Goal: Task Accomplishment & Management: Complete application form

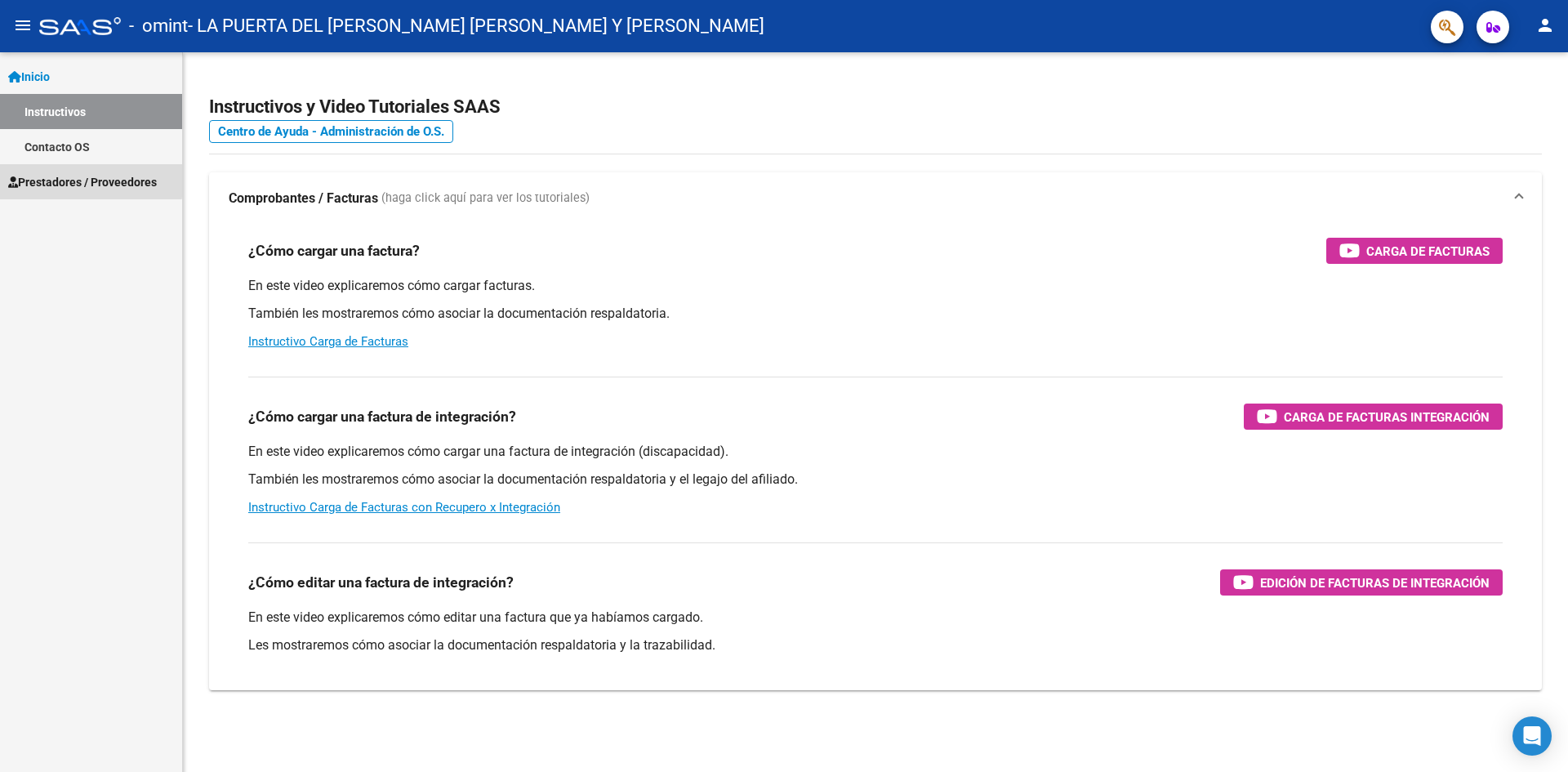
click at [38, 176] on span "Prestadores / Proveedores" at bounding box center [82, 182] width 149 height 18
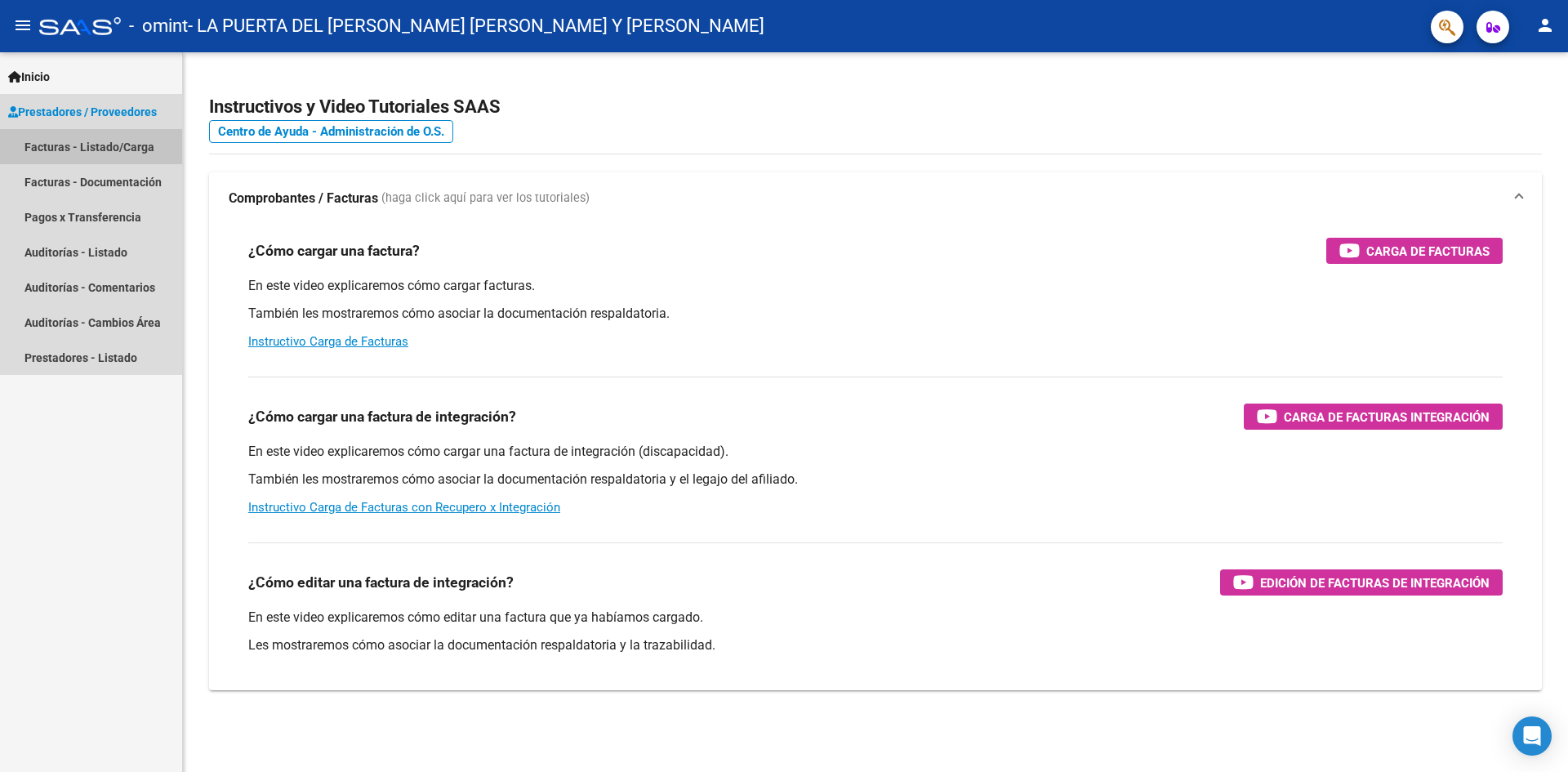
click at [71, 146] on link "Facturas - Listado/Carga" at bounding box center [90, 147] width 182 height 35
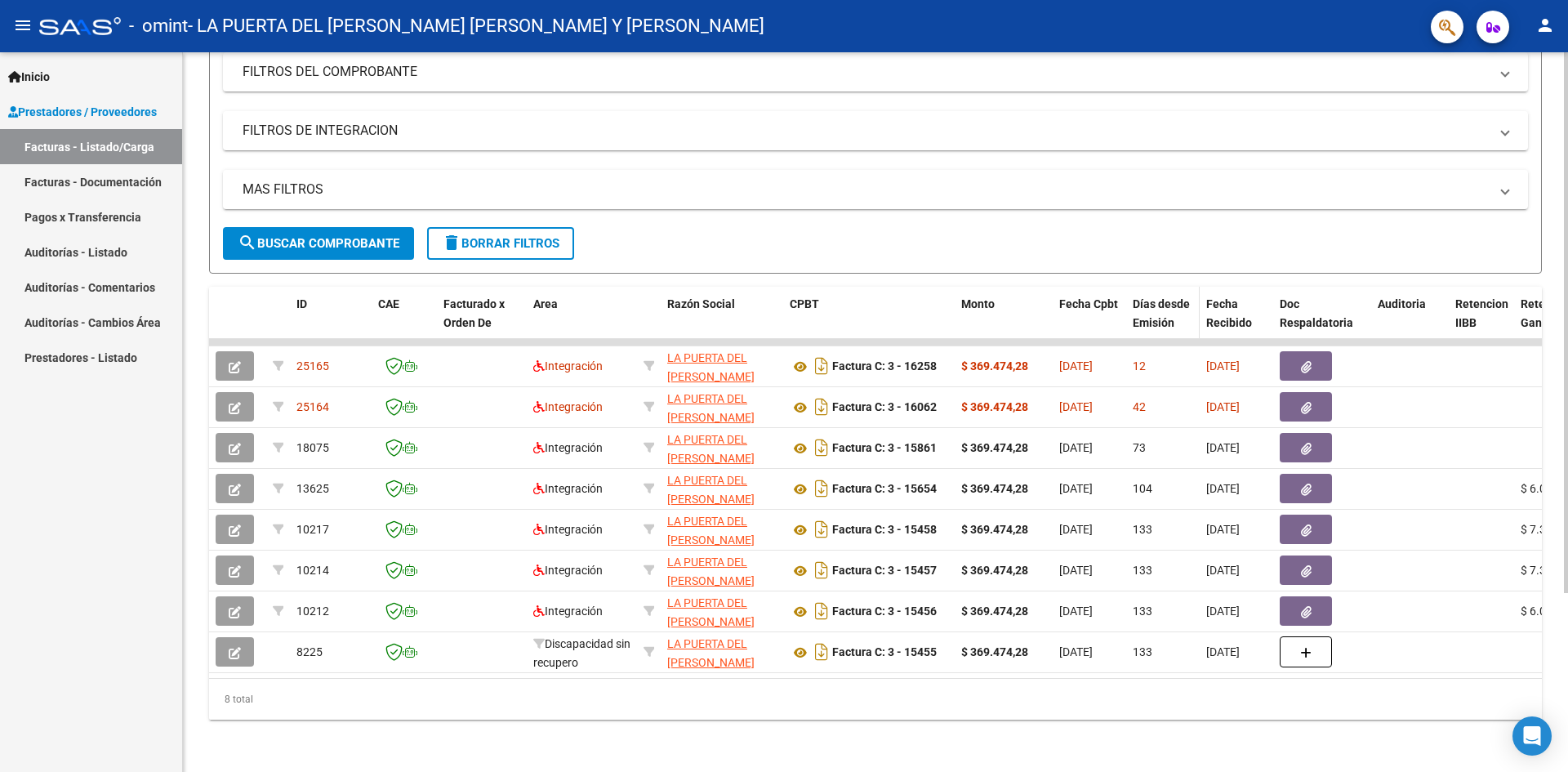
scroll to position [238, 0]
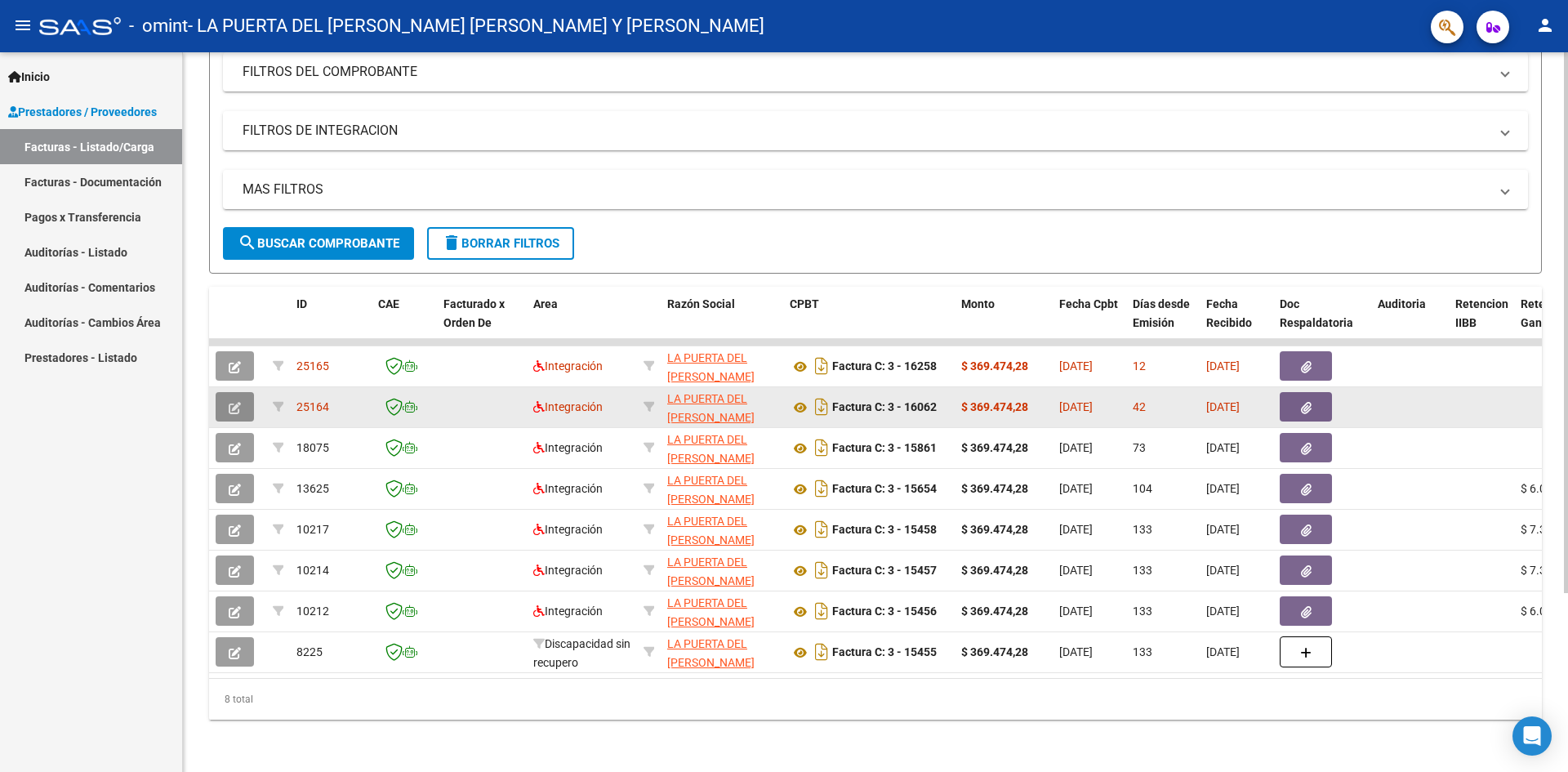
click at [235, 402] on icon "button" at bounding box center [234, 407] width 13 height 13
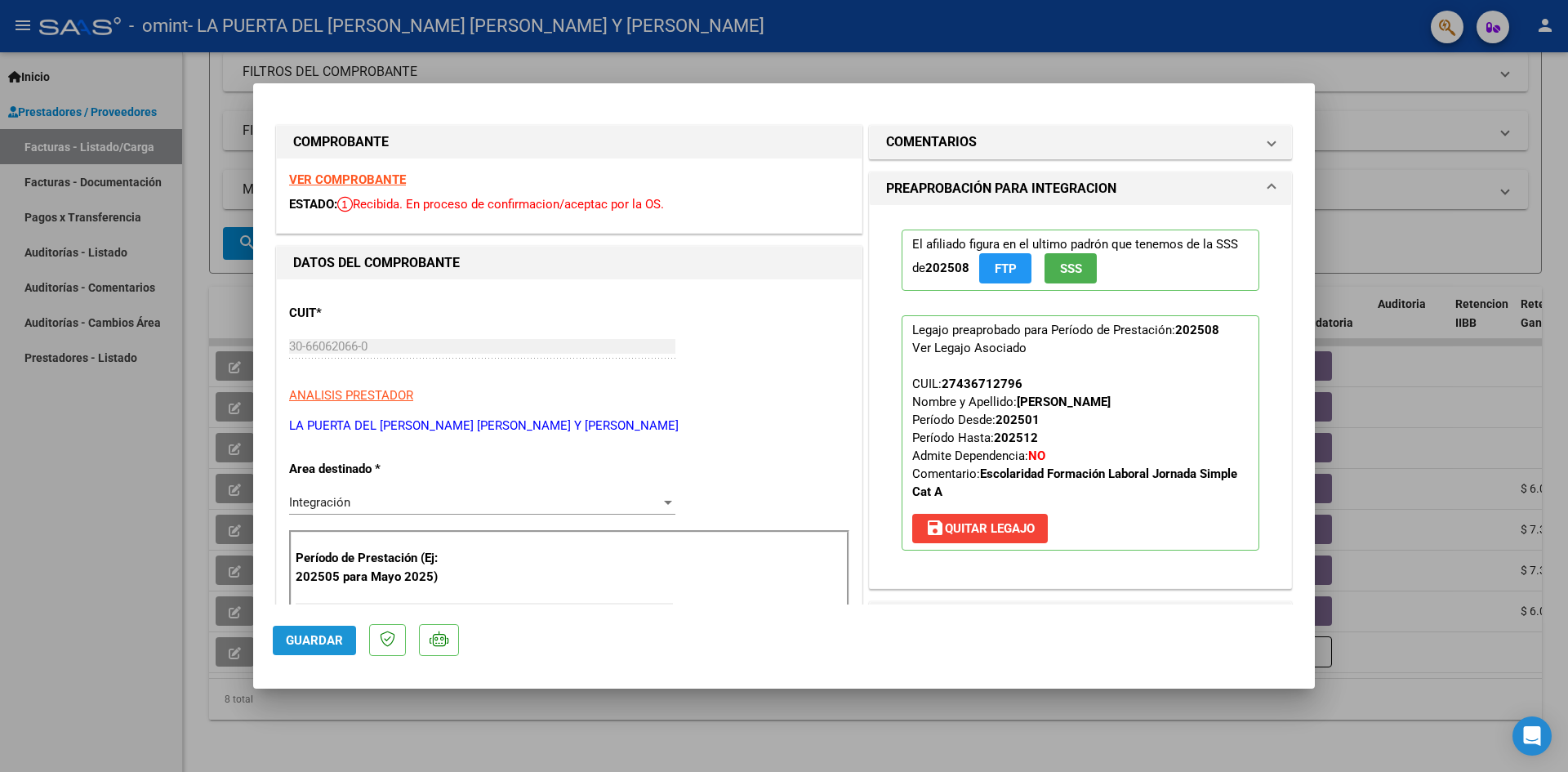
click at [314, 642] on span "Guardar" at bounding box center [314, 640] width 57 height 15
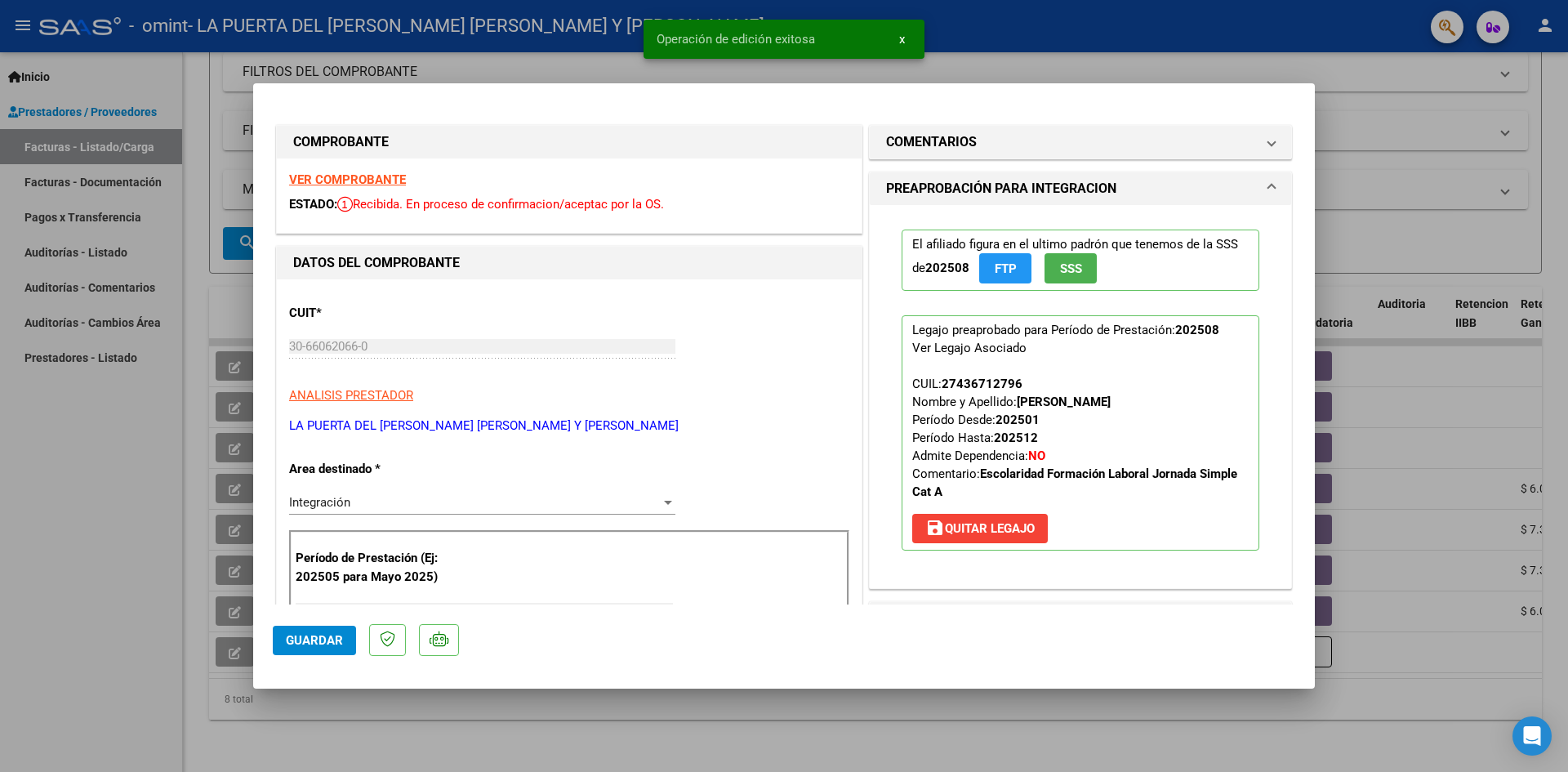
click at [1066, 10] on div at bounding box center [784, 386] width 1568 height 772
type input "$ 0,00"
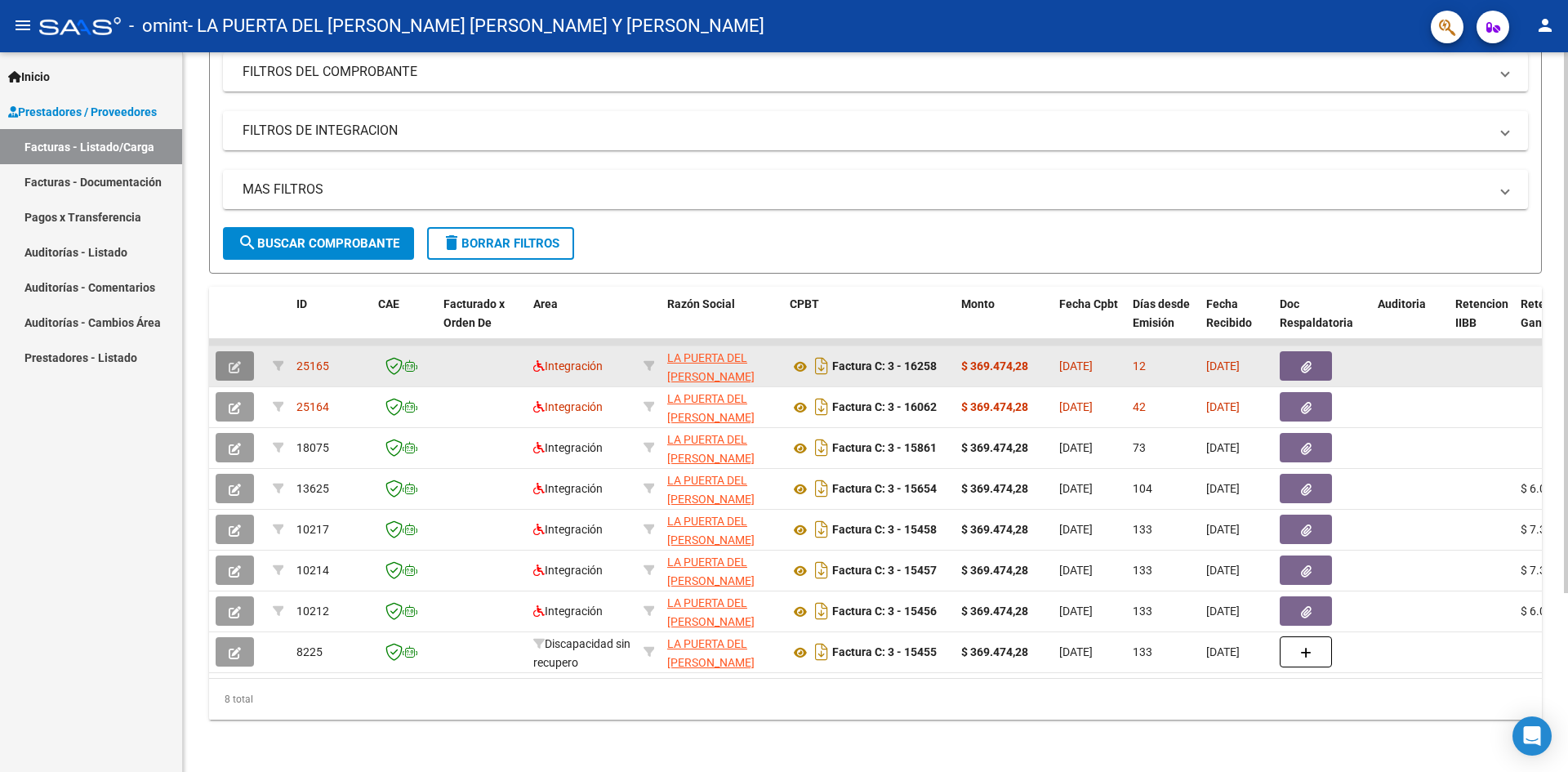
click at [233, 359] on span "button" at bounding box center [234, 366] width 13 height 15
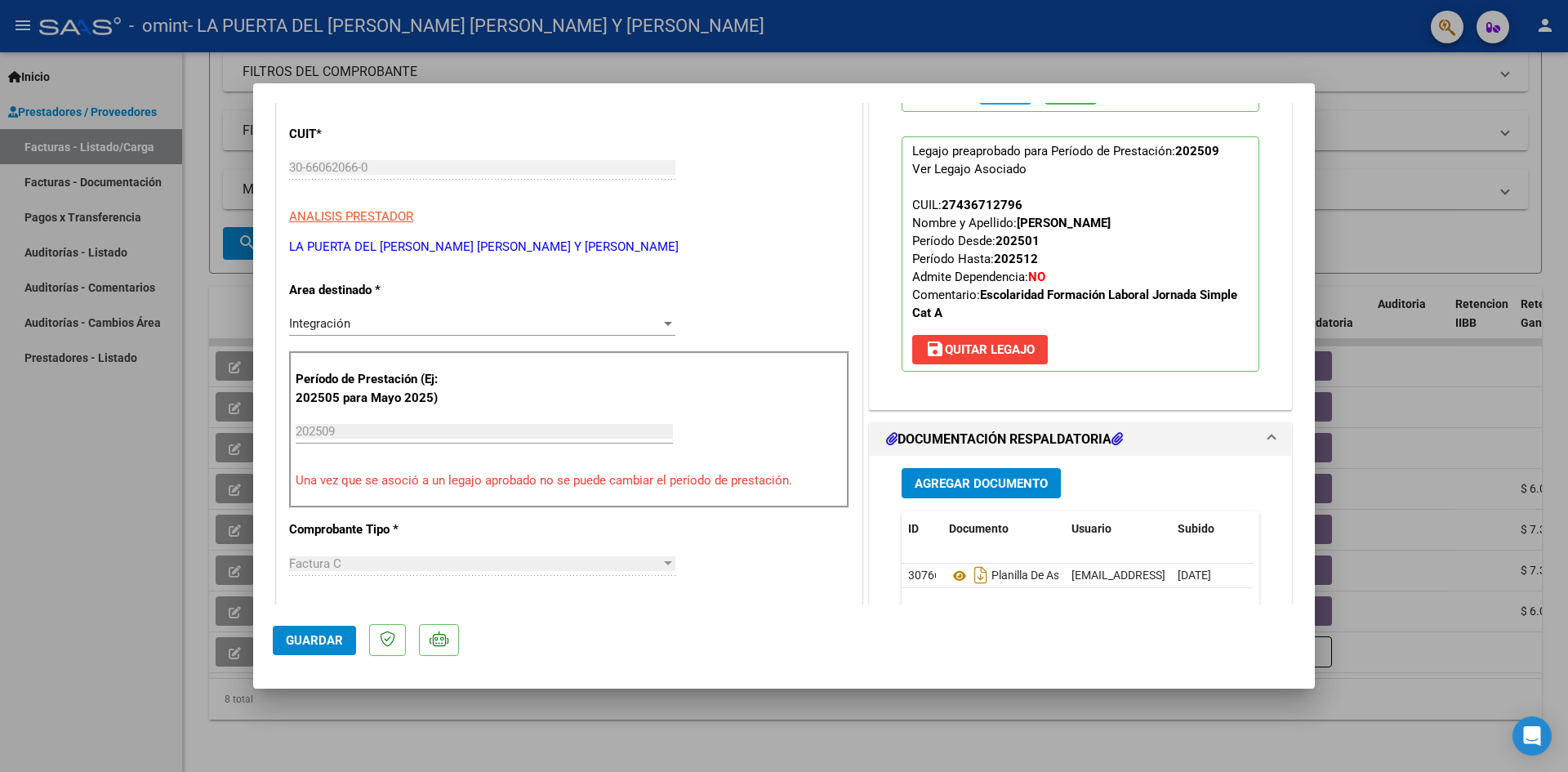
scroll to position [408, 0]
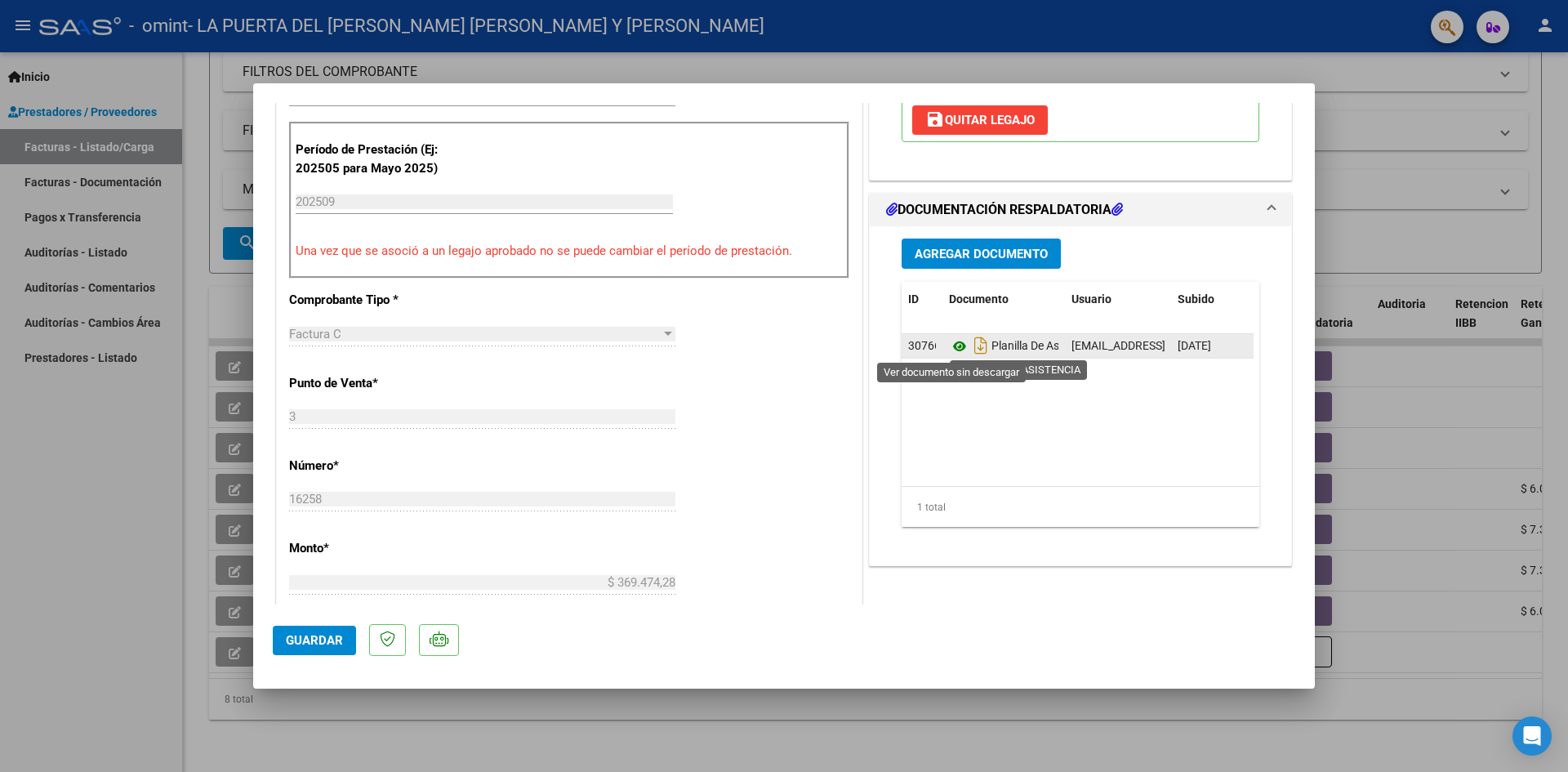
click at [950, 345] on icon at bounding box center [959, 346] width 21 height 19
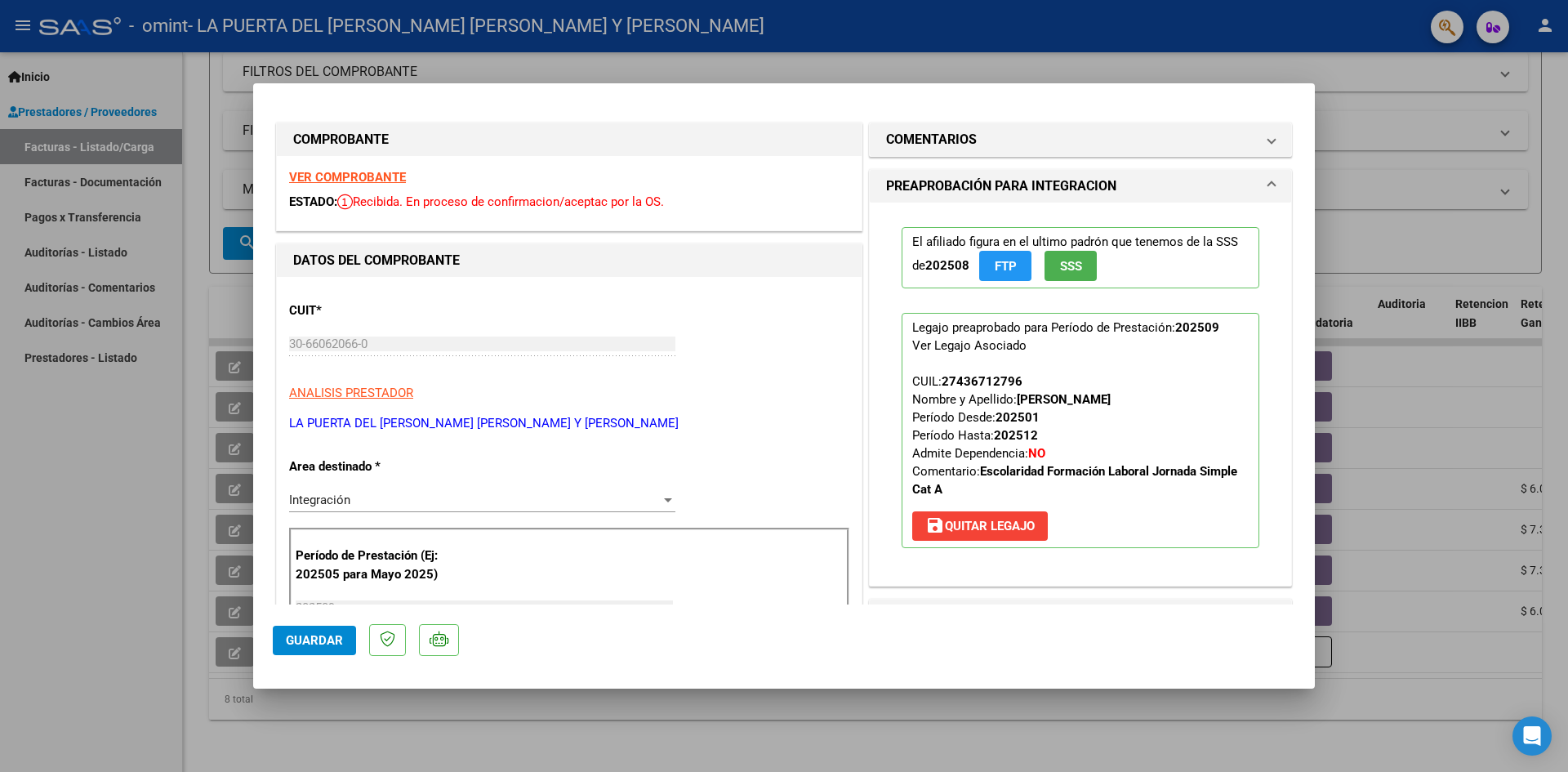
scroll to position [0, 0]
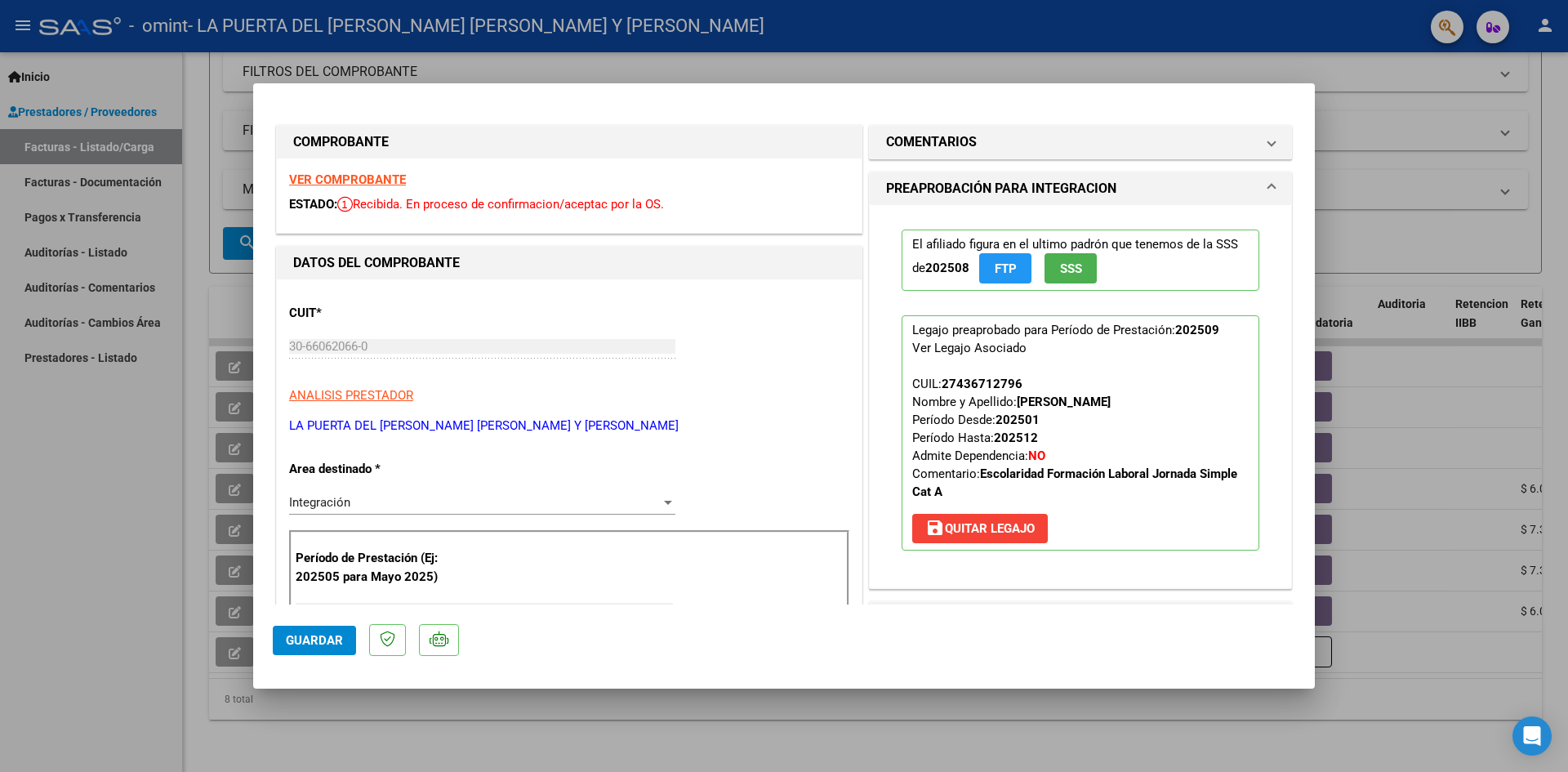
click at [1315, 36] on div at bounding box center [784, 386] width 1568 height 772
type input "$ 0,00"
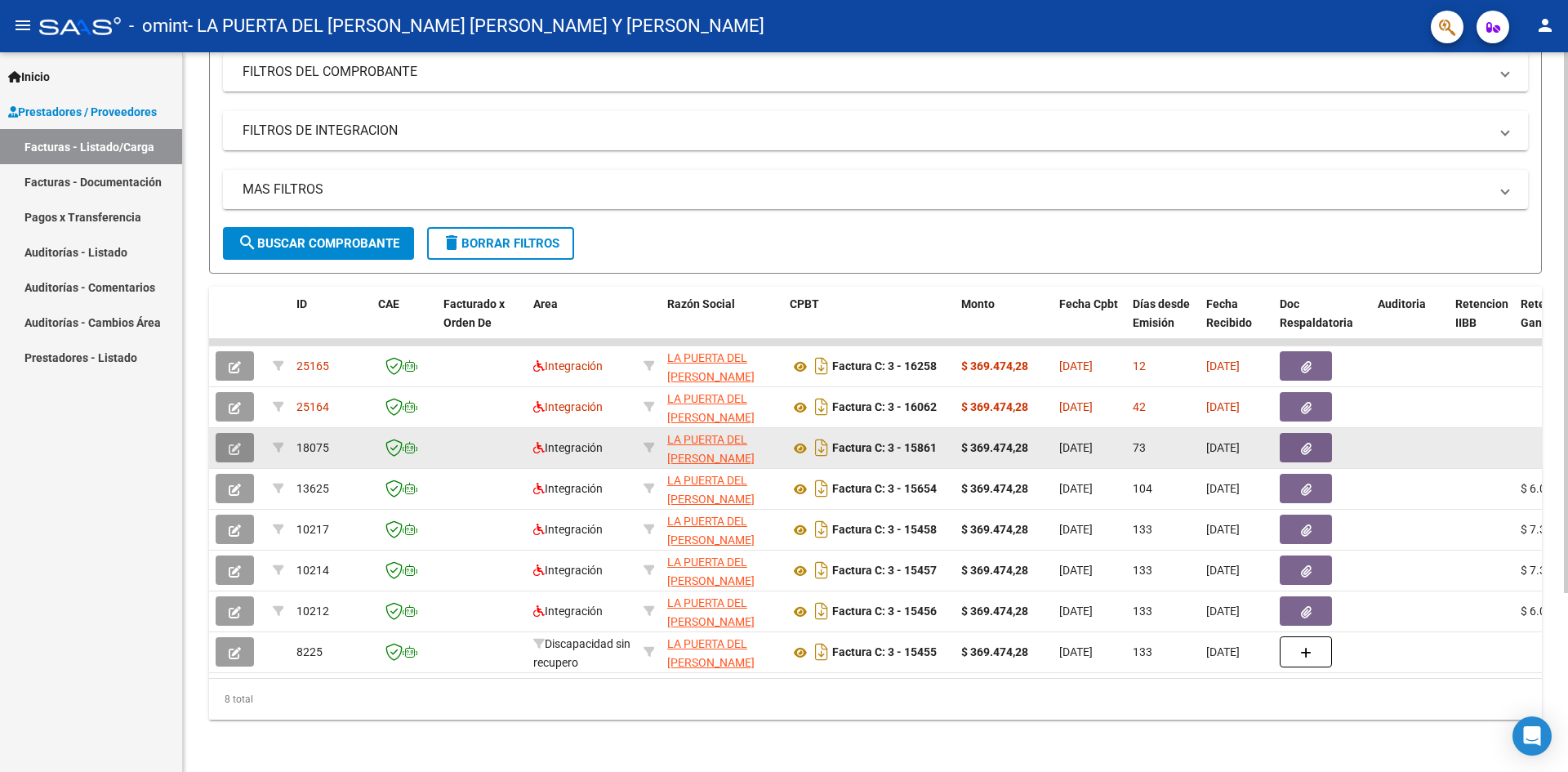
click at [234, 442] on icon "button" at bounding box center [234, 448] width 13 height 13
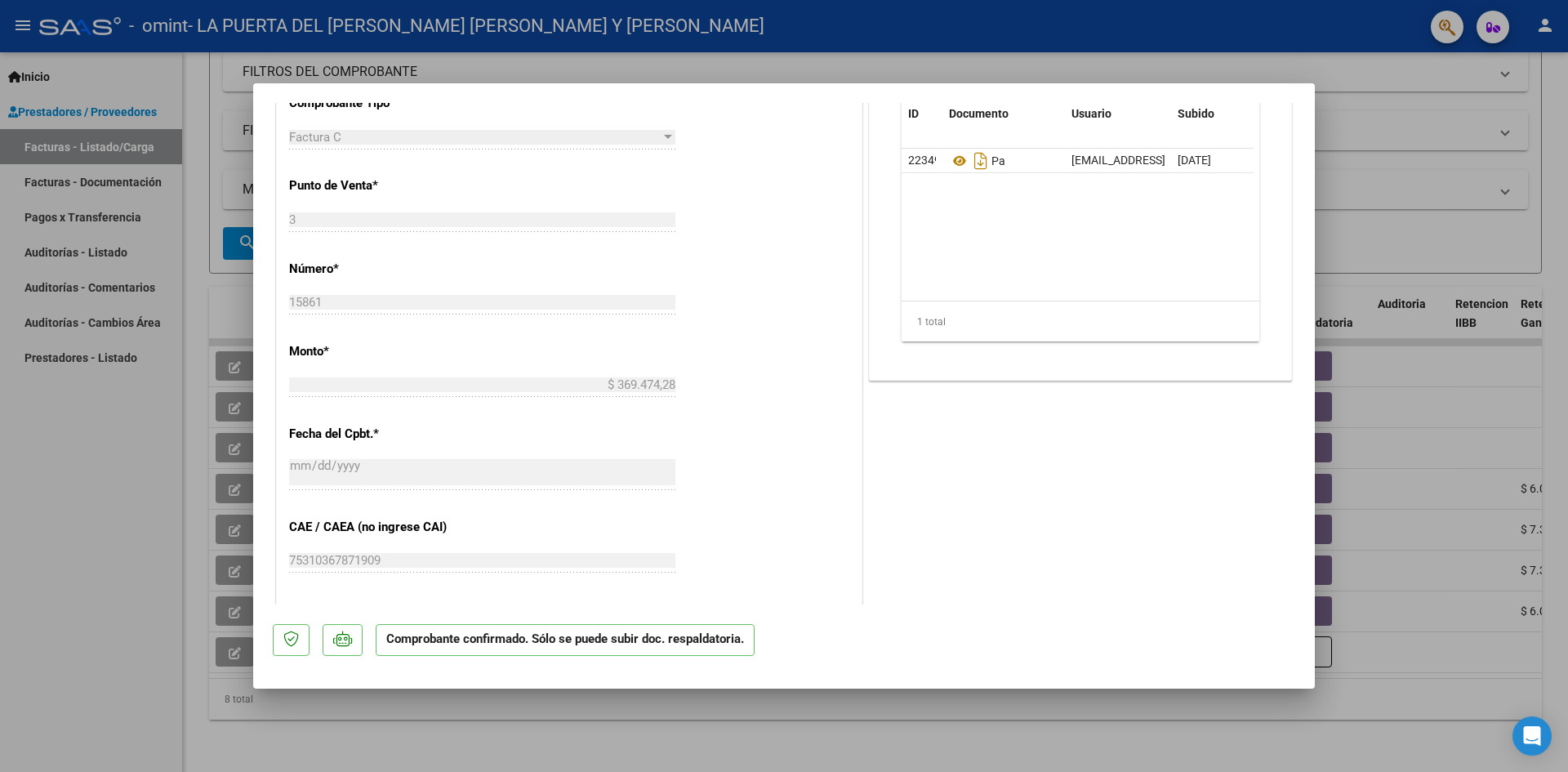
scroll to position [653, 0]
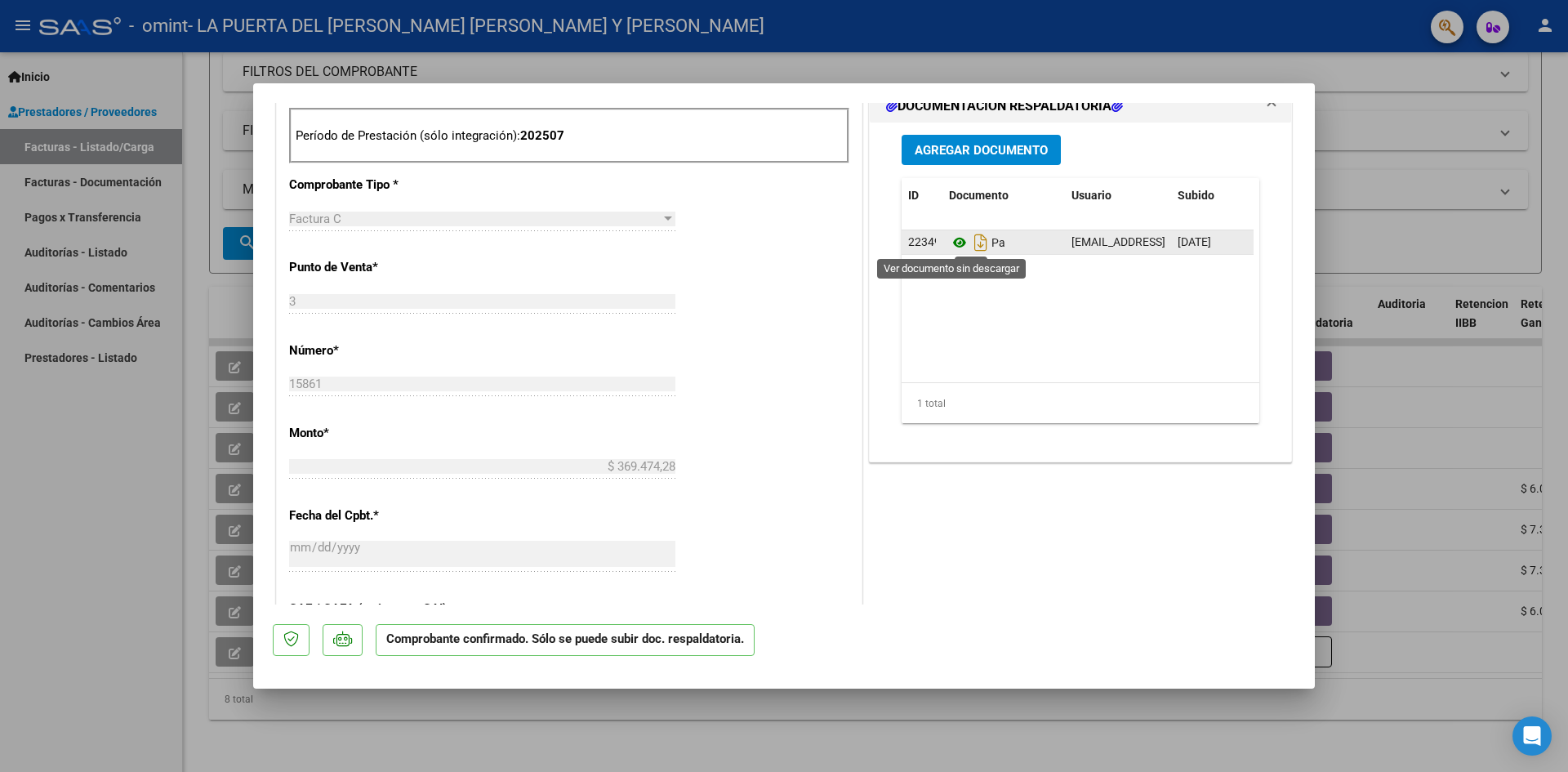
click at [954, 246] on icon at bounding box center [959, 242] width 21 height 19
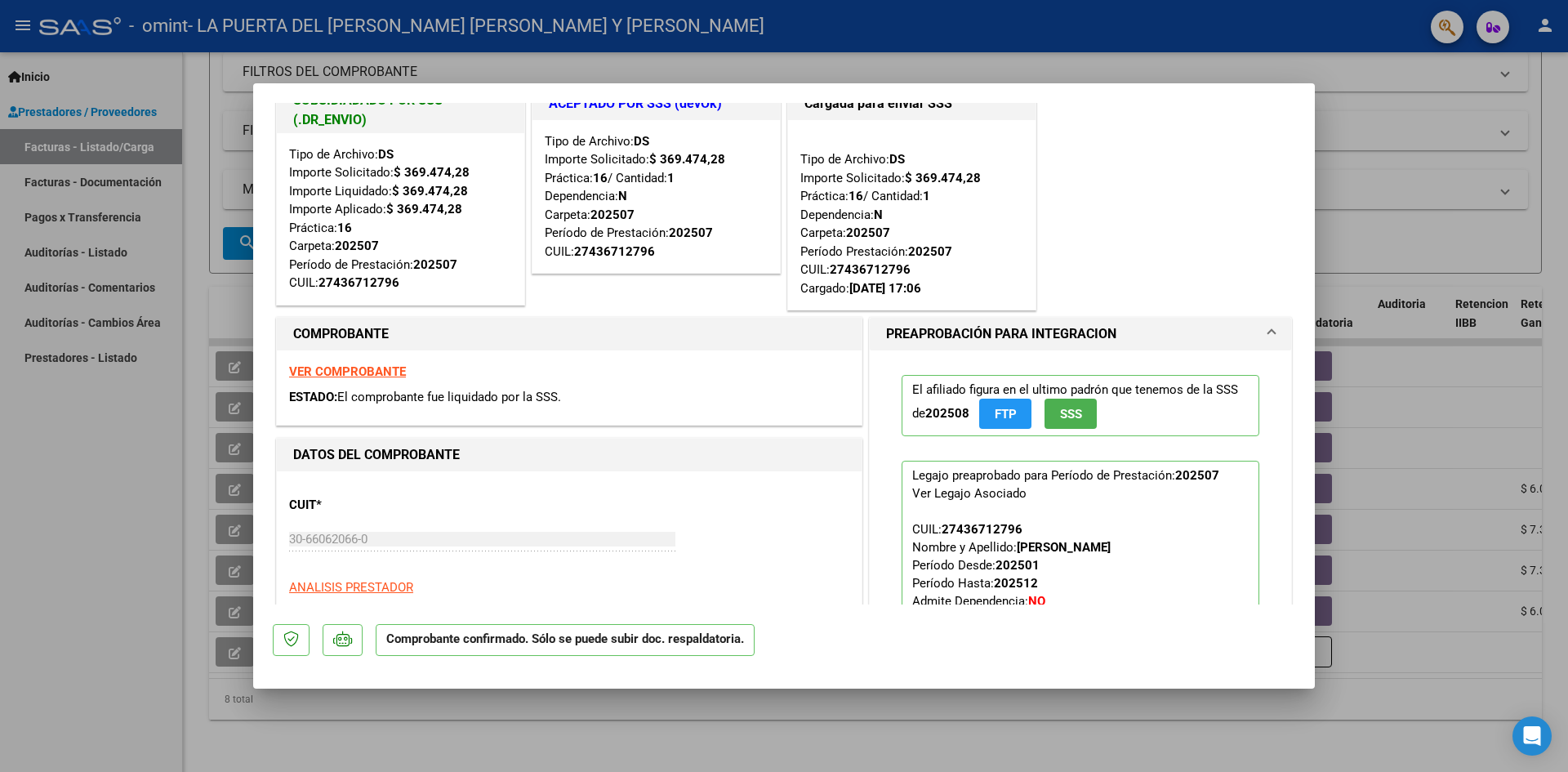
scroll to position [0, 0]
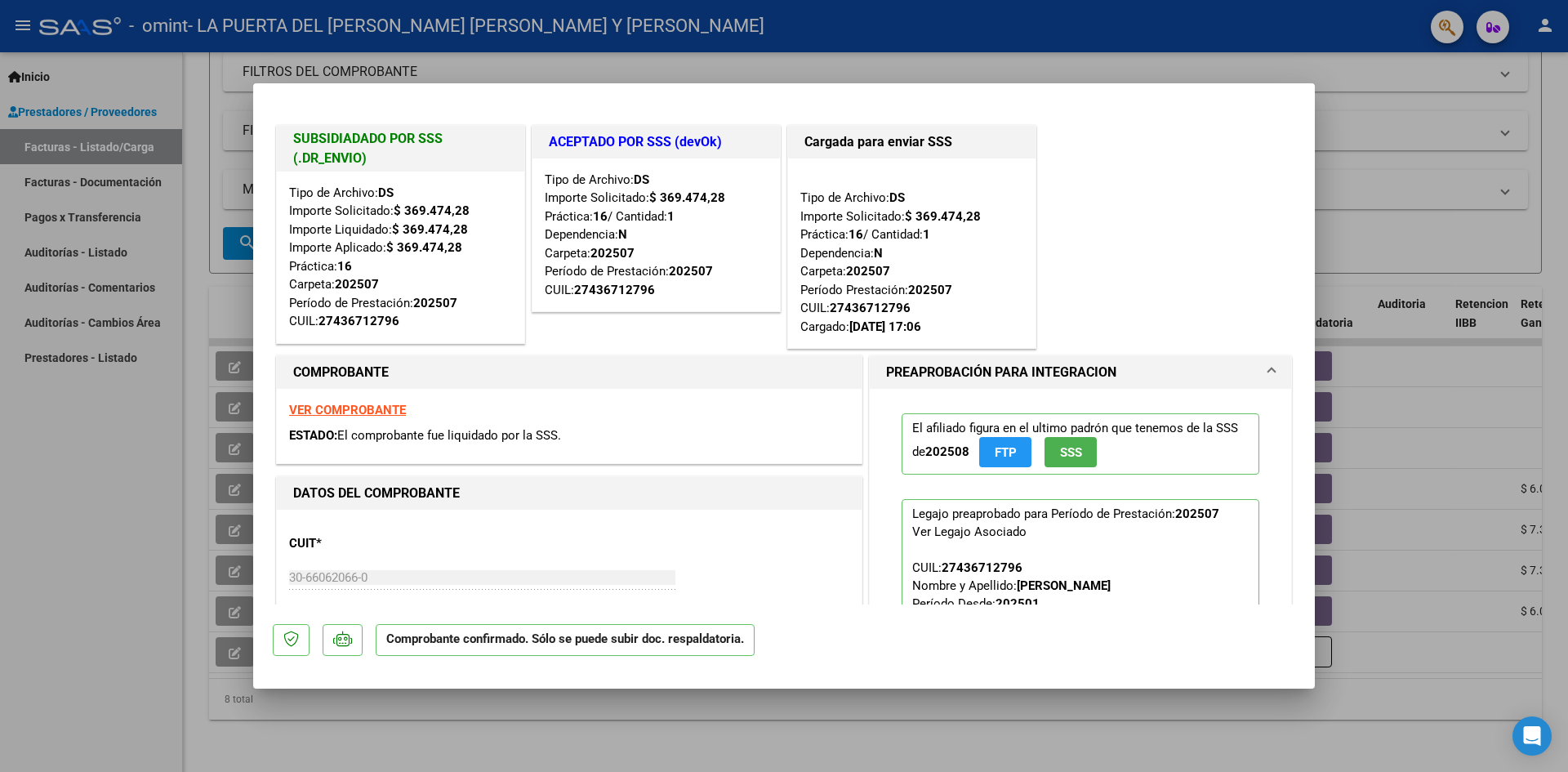
click at [1251, 29] on div at bounding box center [784, 386] width 1568 height 772
type input "$ 0,00"
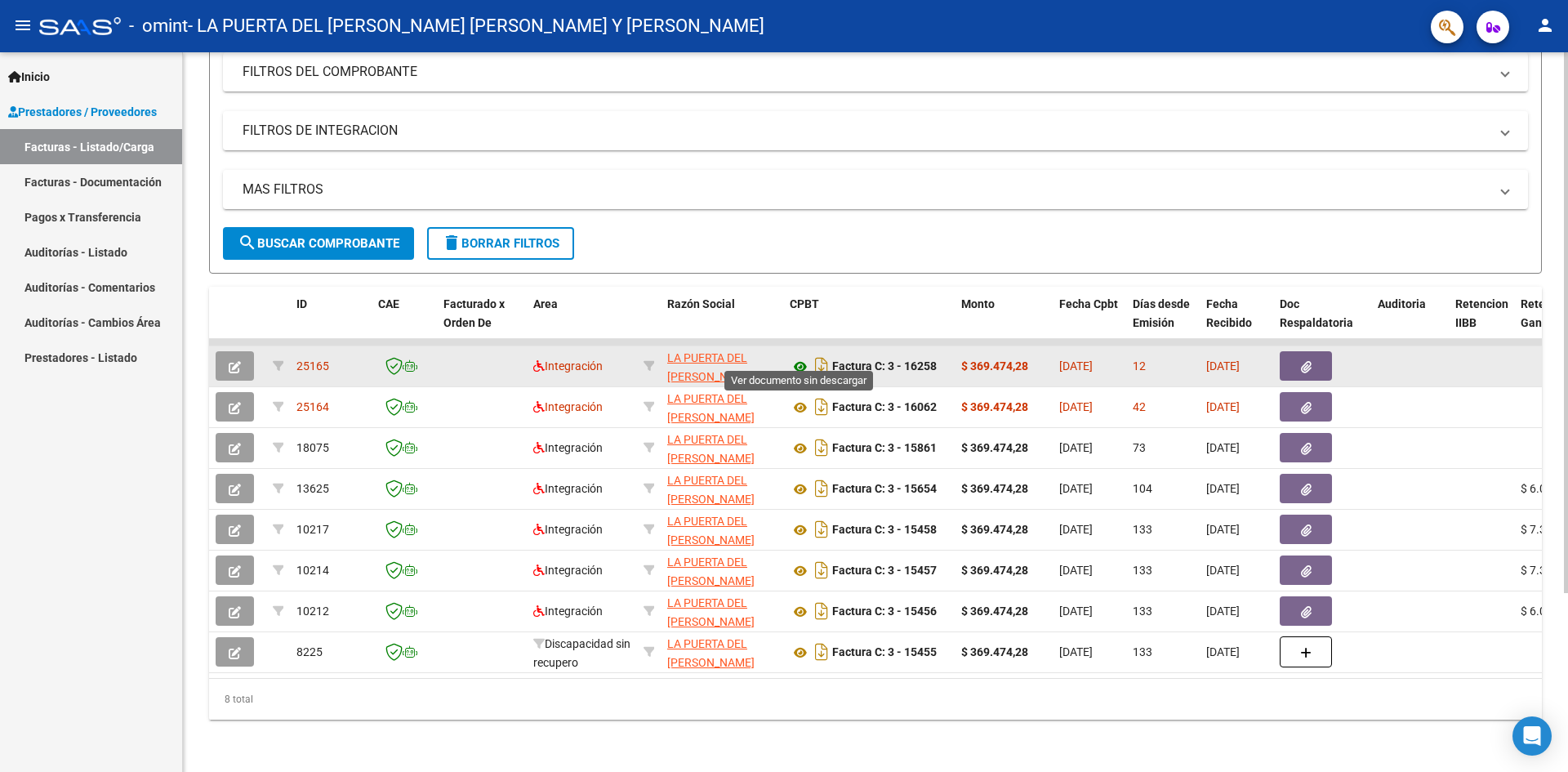
click at [794, 357] on icon at bounding box center [801, 367] width 21 height 19
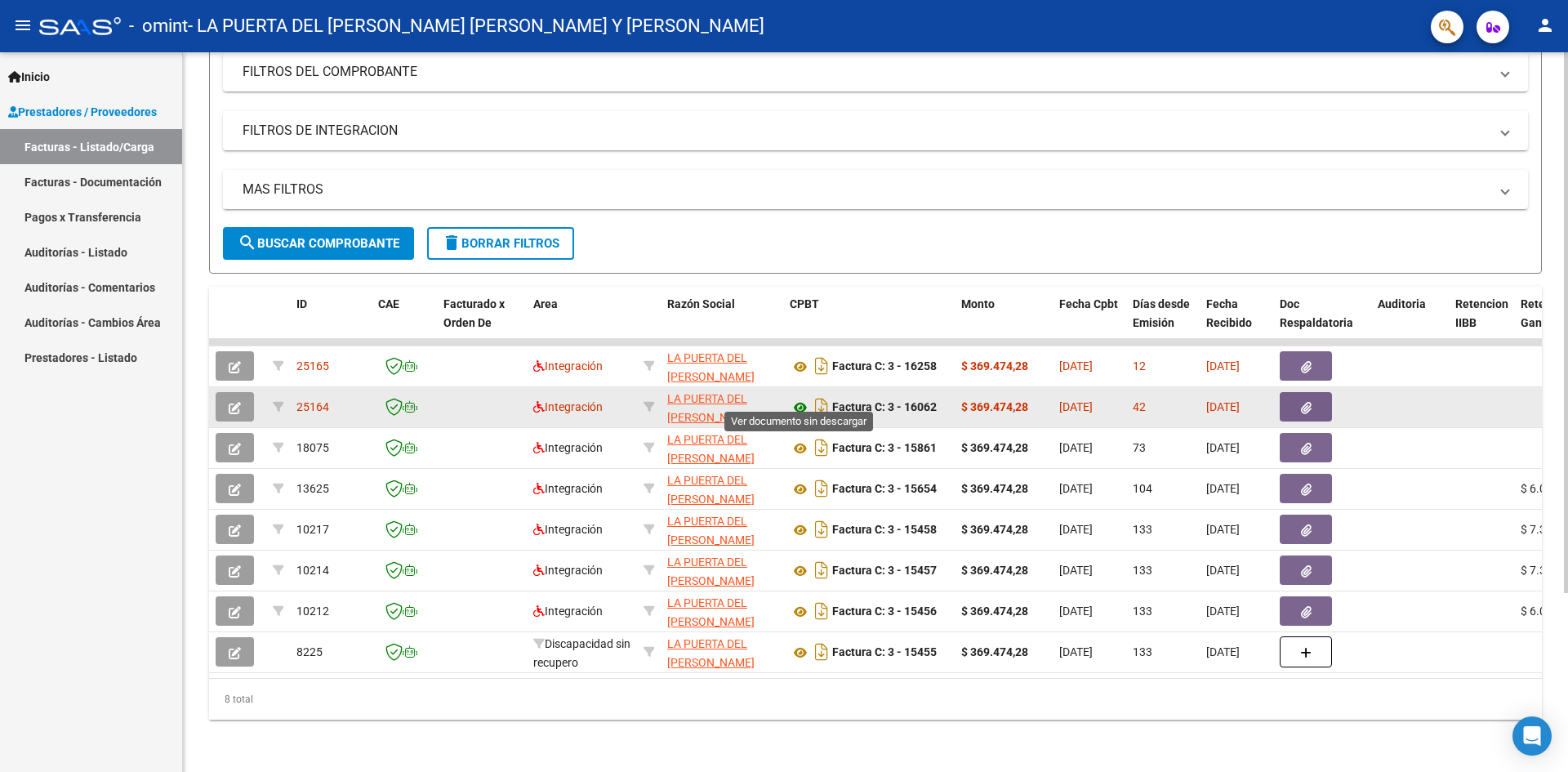
click at [797, 398] on icon at bounding box center [801, 407] width 21 height 19
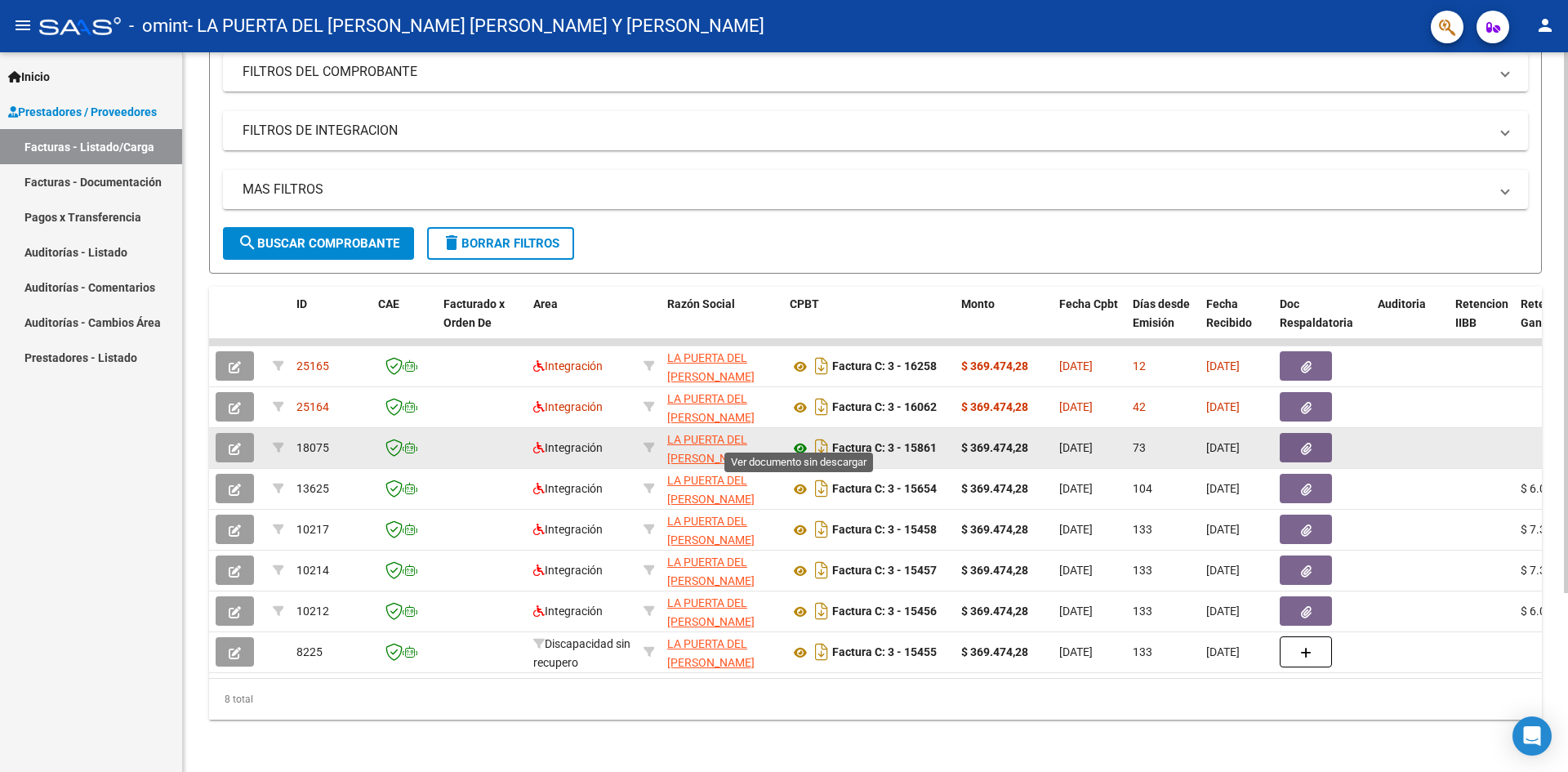
click at [801, 439] on icon at bounding box center [801, 448] width 21 height 19
